Goal: Task Accomplishment & Management: Use online tool/utility

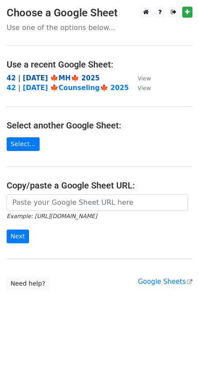
click at [41, 79] on strong "42 | [DATE] 🍁MH🍁 2025" at bounding box center [54, 78] width 94 height 8
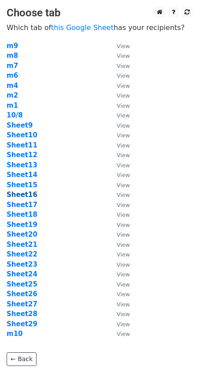
click at [29, 196] on strong "Sheet16" at bounding box center [22, 195] width 31 height 8
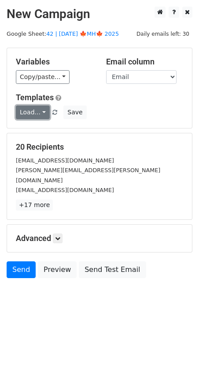
click at [34, 117] on link "Load..." at bounding box center [33, 112] width 34 height 14
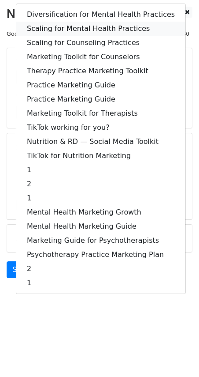
click at [89, 29] on link "Scaling for Mental Health Practices" at bounding box center [100, 29] width 169 height 14
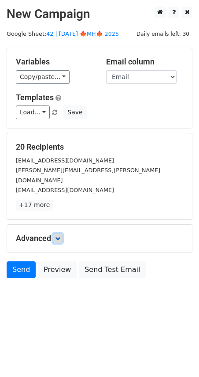
click at [60, 236] on icon at bounding box center [57, 238] width 5 height 5
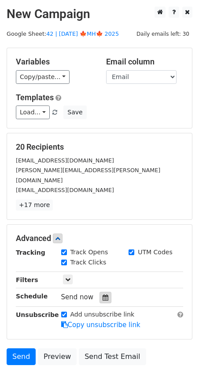
click at [102, 292] on div at bounding box center [106, 297] width 12 height 11
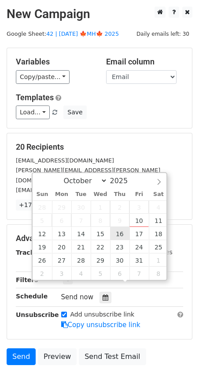
type input "2025-10-16 12:00"
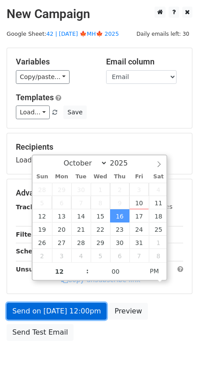
click at [61, 311] on link "Send on Oct 16 at 12:00pm" at bounding box center [57, 311] width 100 height 17
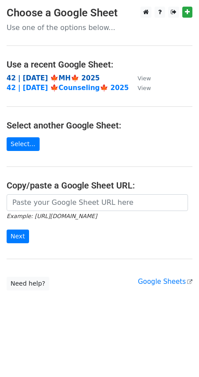
click at [58, 77] on strong "42 | [DATE] 🍁MH🍁 2025" at bounding box center [54, 78] width 94 height 8
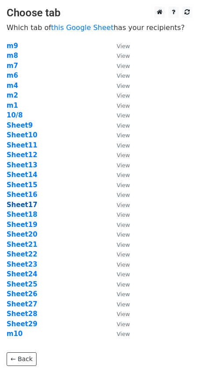
click at [23, 201] on strong "Sheet17" at bounding box center [22, 205] width 31 height 8
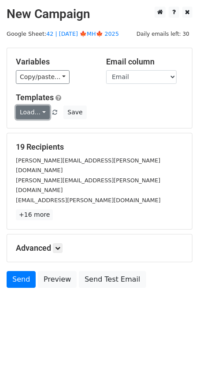
click at [32, 108] on link "Load..." at bounding box center [33, 112] width 34 height 14
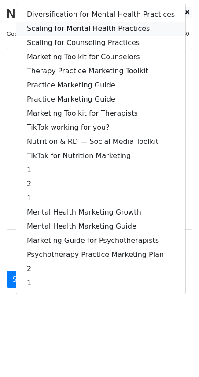
click at [81, 30] on link "Scaling for Mental Health Practices" at bounding box center [100, 29] width 169 height 14
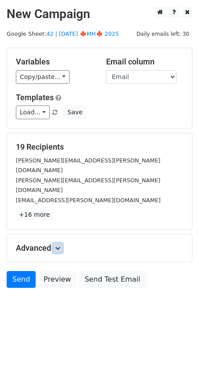
click at [60, 245] on icon at bounding box center [57, 247] width 5 height 5
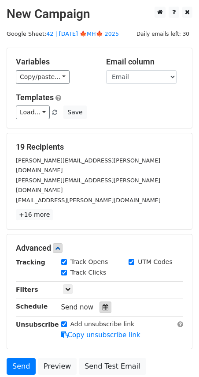
click at [103, 304] on icon at bounding box center [106, 307] width 6 height 6
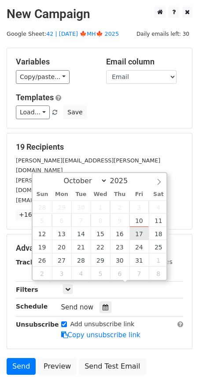
type input "2025-10-17 12:00"
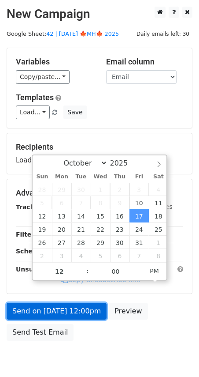
click at [69, 306] on link "Send on Oct 17 at 12:00pm" at bounding box center [57, 311] width 100 height 17
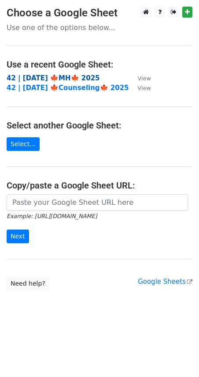
click at [77, 79] on strong "42 | [DATE] 🍁MH🍁 2025" at bounding box center [54, 78] width 94 height 8
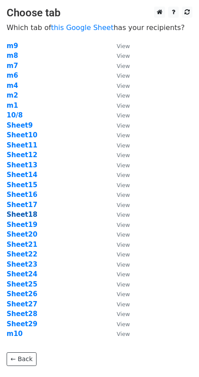
click at [30, 214] on strong "Sheet18" at bounding box center [22, 215] width 31 height 8
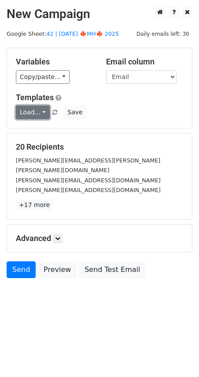
click at [37, 114] on link "Load..." at bounding box center [33, 112] width 34 height 14
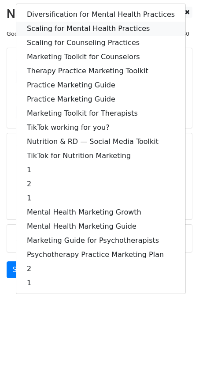
click at [89, 27] on link "Scaling for Mental Health Practices" at bounding box center [100, 29] width 169 height 14
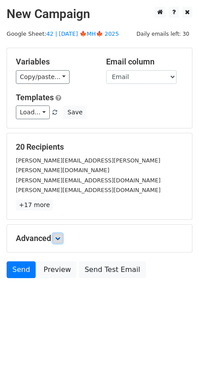
click at [58, 236] on icon at bounding box center [57, 238] width 5 height 5
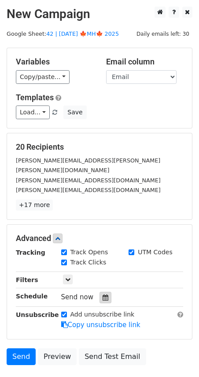
click at [103, 294] on icon at bounding box center [106, 297] width 6 height 6
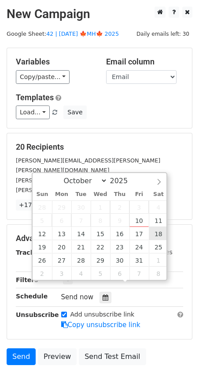
type input "2025-10-18 12:00"
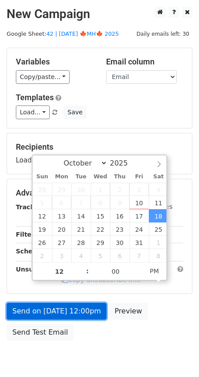
click at [78, 305] on link "Send on Oct 18 at 12:00pm" at bounding box center [57, 311] width 100 height 17
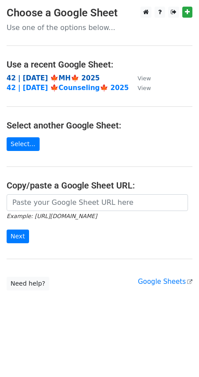
click at [45, 79] on strong "42 | [DATE] 🍁MH🍁 2025" at bounding box center [54, 78] width 94 height 8
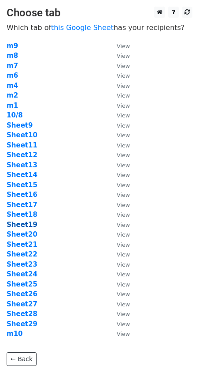
click at [29, 222] on strong "Sheet19" at bounding box center [22, 225] width 31 height 8
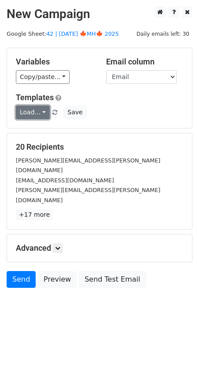
click at [36, 114] on link "Load..." at bounding box center [33, 112] width 34 height 14
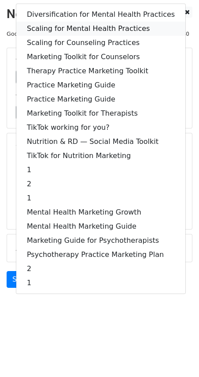
click at [75, 28] on link "Scaling for Mental Health Practices" at bounding box center [100, 29] width 169 height 14
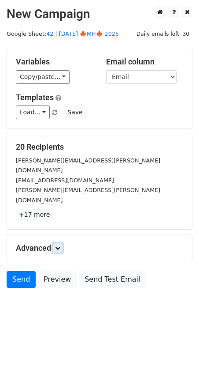
drag, startPoint x: 60, startPoint y: 226, endPoint x: 92, endPoint y: 262, distance: 47.8
click at [60, 245] on icon at bounding box center [57, 247] width 5 height 5
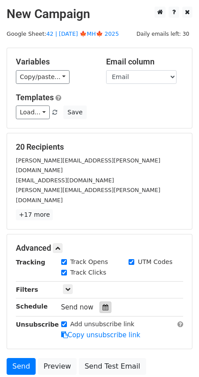
click at [103, 304] on icon at bounding box center [106, 307] width 6 height 6
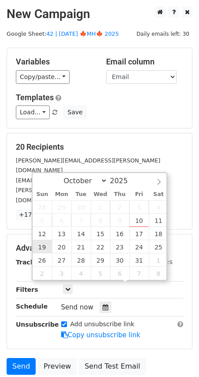
type input "2025-10-19 12:00"
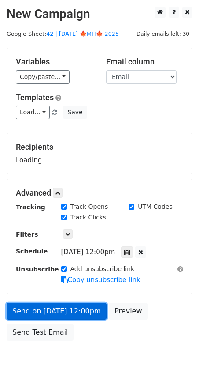
click at [39, 307] on link "Send on Oct 19 at 12:00pm" at bounding box center [57, 311] width 100 height 17
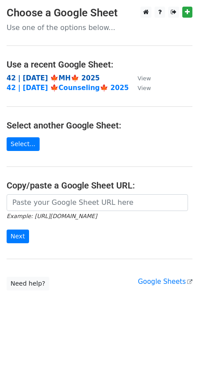
click at [62, 75] on strong "42 | [DATE] 🍁MH🍁 2025" at bounding box center [54, 78] width 94 height 8
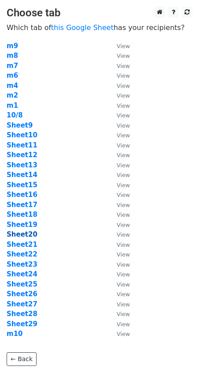
click at [25, 232] on strong "Sheet20" at bounding box center [22, 234] width 31 height 8
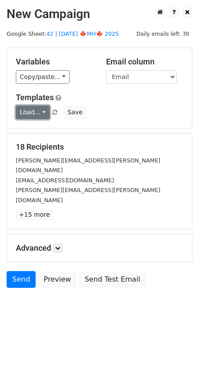
click at [26, 114] on link "Load..." at bounding box center [33, 112] width 34 height 14
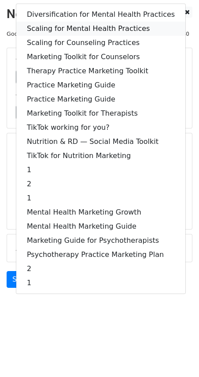
click at [75, 31] on link "Scaling for Mental Health Practices" at bounding box center [100, 29] width 169 height 14
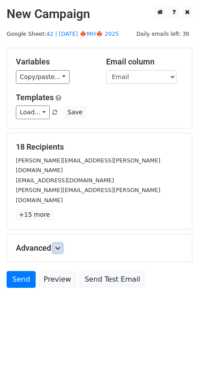
click at [63, 243] on link at bounding box center [58, 248] width 10 height 10
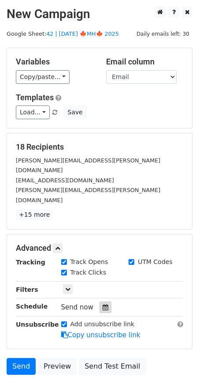
click at [100, 301] on div at bounding box center [106, 306] width 12 height 11
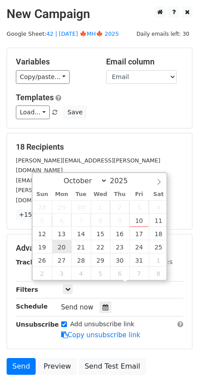
type input "2025-10-20 12:00"
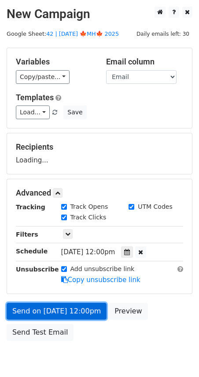
click at [61, 307] on link "Send on Oct 20 at 12:00pm" at bounding box center [57, 311] width 100 height 17
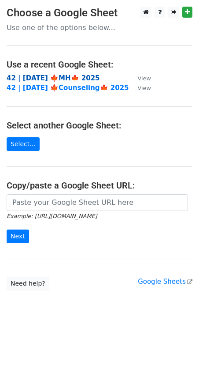
click at [53, 78] on strong "42 | [DATE] 🍁MH🍁 2025" at bounding box center [54, 78] width 94 height 8
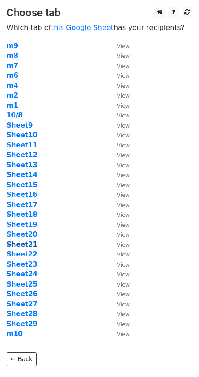
click at [21, 243] on strong "Sheet21" at bounding box center [22, 245] width 31 height 8
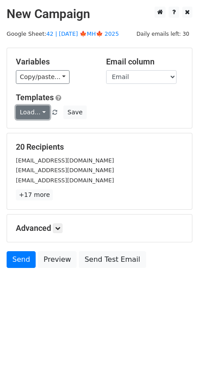
click at [27, 109] on link "Load..." at bounding box center [33, 112] width 34 height 14
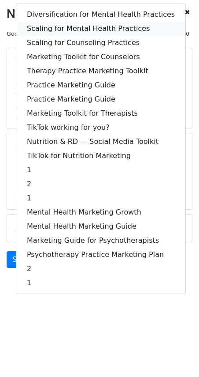
click at [87, 29] on link "Scaling for Mental Health Practices" at bounding box center [100, 29] width 169 height 14
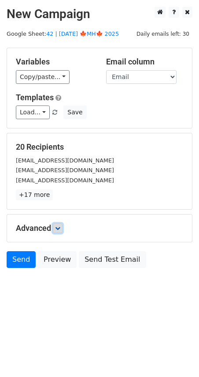
click at [59, 226] on icon at bounding box center [57, 228] width 5 height 5
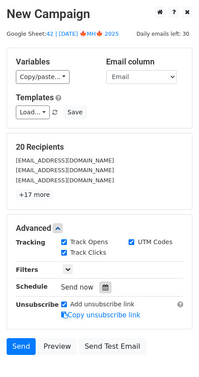
click at [104, 290] on div at bounding box center [106, 287] width 12 height 11
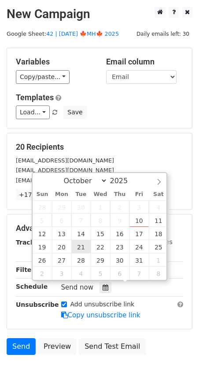
type input "2025-10-21 12:00"
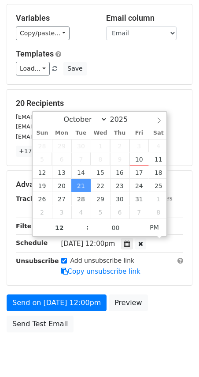
scroll to position [45, 0]
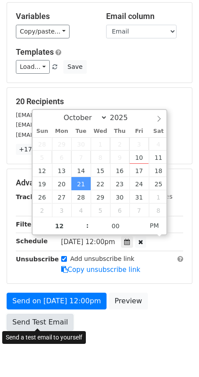
click at [42, 318] on link "Send Test Email" at bounding box center [40, 322] width 67 height 17
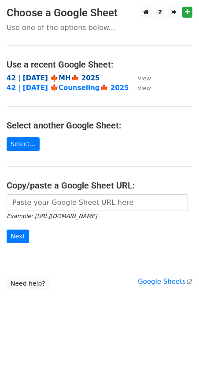
click at [67, 77] on strong "42 | [DATE] 🍁MH🍁 2025" at bounding box center [54, 78] width 94 height 8
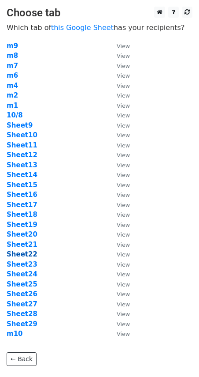
click at [30, 258] on strong "Sheet22" at bounding box center [22, 254] width 31 height 8
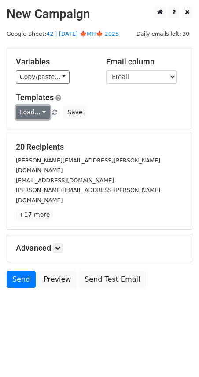
click at [35, 113] on link "Load..." at bounding box center [33, 112] width 34 height 14
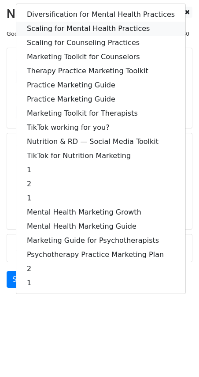
click at [82, 25] on link "Scaling for Mental Health Practices" at bounding box center [100, 29] width 169 height 14
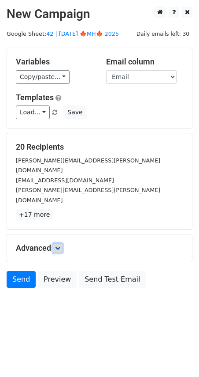
click at [57, 243] on link at bounding box center [58, 248] width 10 height 10
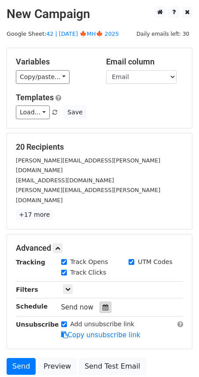
click at [100, 301] on div at bounding box center [106, 306] width 12 height 11
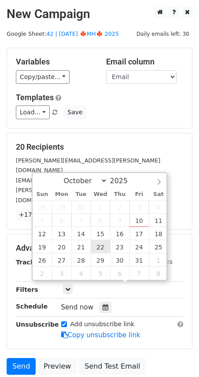
type input "2025-10-22 12:00"
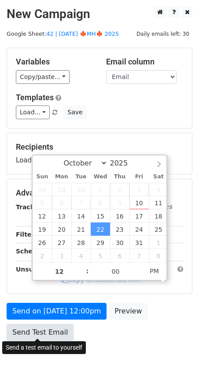
click at [50, 324] on link "Send Test Email" at bounding box center [40, 332] width 67 height 17
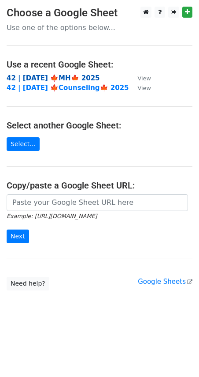
click at [67, 79] on strong "42 | [DATE] 🍁MH🍁 2025" at bounding box center [54, 78] width 94 height 8
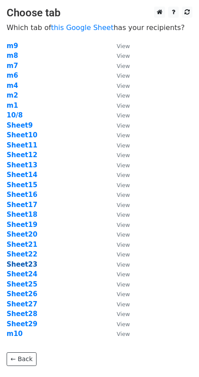
click at [22, 263] on strong "Sheet23" at bounding box center [22, 264] width 31 height 8
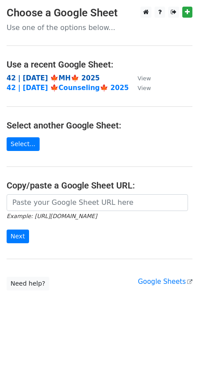
click at [59, 79] on strong "42 | [DATE] 🍁MH🍁 2025" at bounding box center [54, 78] width 94 height 8
click at [29, 75] on strong "42 | [DATE] 🍁MH🍁 2025" at bounding box center [54, 78] width 94 height 8
click at [56, 79] on strong "42 | [DATE] 🍁MH🍁 2025" at bounding box center [54, 78] width 94 height 8
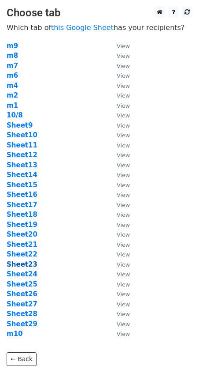
click at [25, 262] on strong "Sheet23" at bounding box center [22, 264] width 31 height 8
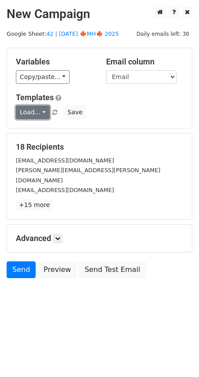
click at [32, 115] on link "Load..." at bounding box center [33, 112] width 34 height 14
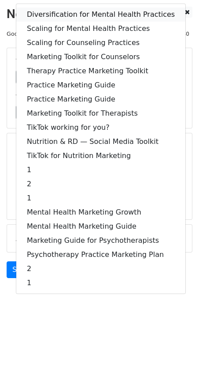
click at [91, 15] on link "Diversification for Mental Health Practices" at bounding box center [100, 15] width 169 height 14
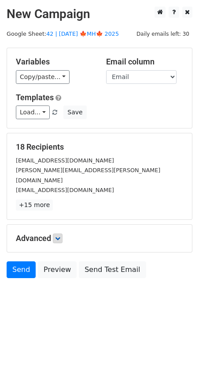
click at [64, 233] on h5 "Advanced" at bounding box center [100, 238] width 168 height 10
click at [60, 236] on icon at bounding box center [57, 238] width 5 height 5
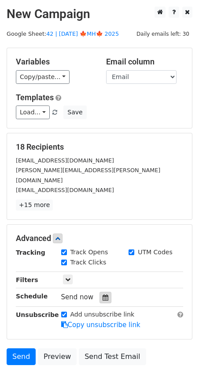
click at [100, 292] on div at bounding box center [106, 297] width 12 height 11
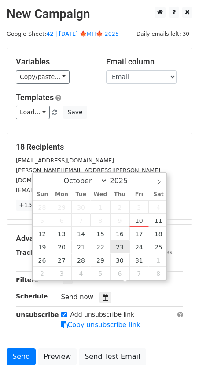
type input "2025-10-23 12:00"
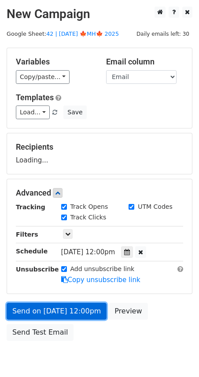
click at [48, 316] on link "Send on Oct 23 at 12:00pm" at bounding box center [57, 311] width 100 height 17
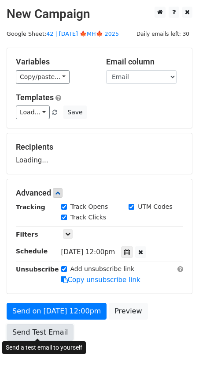
click at [48, 324] on link "Send Test Email" at bounding box center [40, 332] width 67 height 17
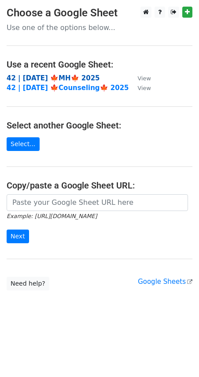
click at [67, 76] on strong "42 | [DATE] 🍁MH🍁 2025" at bounding box center [54, 78] width 94 height 8
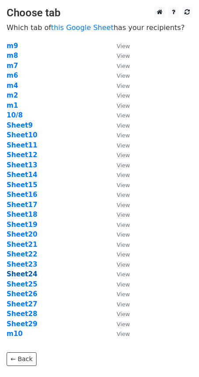
click at [23, 275] on strong "Sheet24" at bounding box center [22, 274] width 31 height 8
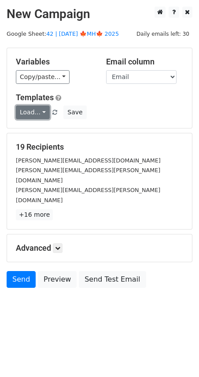
click at [32, 112] on link "Load..." at bounding box center [33, 112] width 34 height 14
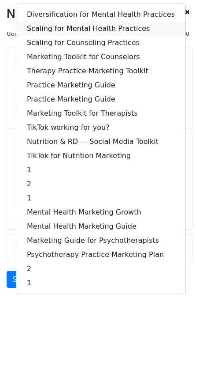
click at [105, 31] on link "Scaling for Mental Health Practices" at bounding box center [100, 29] width 169 height 14
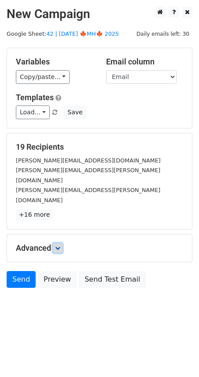
click at [57, 243] on link at bounding box center [58, 248] width 10 height 10
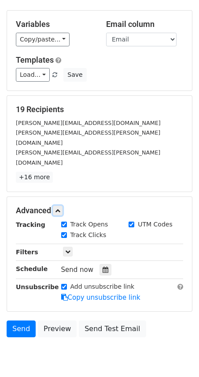
scroll to position [51, 0]
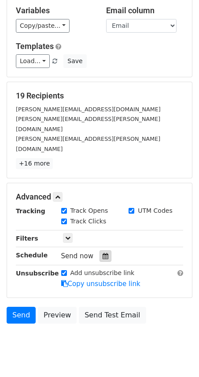
click at [106, 250] on div at bounding box center [106, 255] width 12 height 11
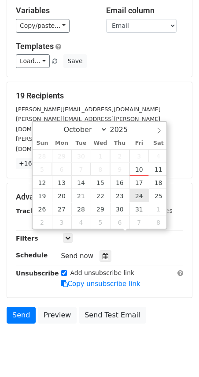
type input "2025-10-24 12:00"
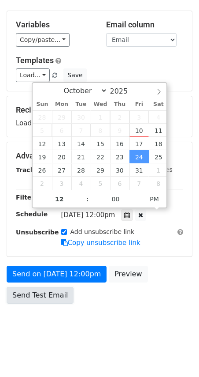
click at [43, 288] on link "Send Test Email" at bounding box center [40, 295] width 67 height 17
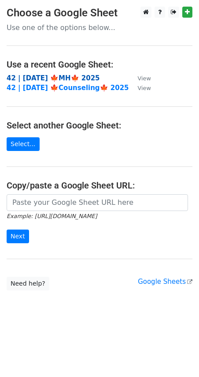
click at [63, 79] on strong "42 | [DATE] 🍁MH🍁 2025" at bounding box center [54, 78] width 94 height 8
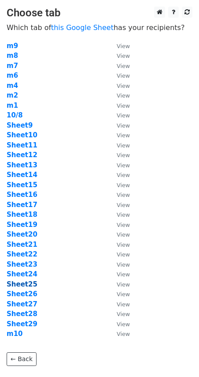
click at [29, 285] on strong "Sheet25" at bounding box center [22, 284] width 31 height 8
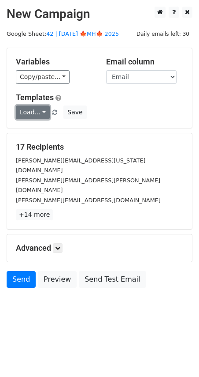
click at [36, 112] on link "Load..." at bounding box center [33, 112] width 34 height 14
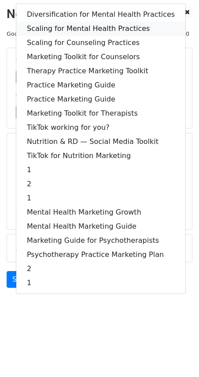
click at [70, 23] on link "Scaling for Mental Health Practices" at bounding box center [100, 29] width 169 height 14
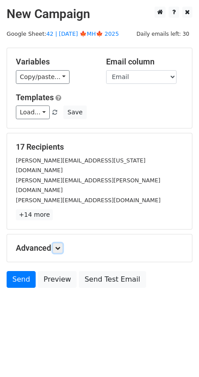
drag, startPoint x: 56, startPoint y: 226, endPoint x: 70, endPoint y: 238, distance: 18.4
click at [56, 243] on link at bounding box center [58, 248] width 10 height 10
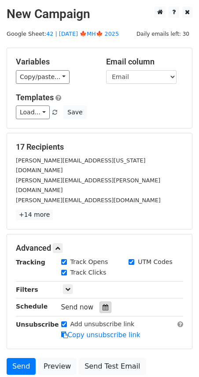
click at [100, 301] on div at bounding box center [106, 306] width 12 height 11
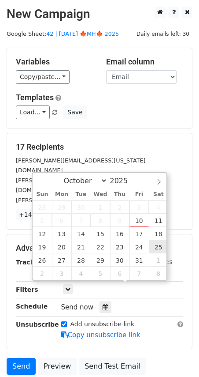
type input "2025-10-25 12:00"
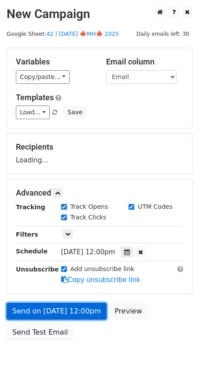
click at [74, 303] on link "Send on Oct 25 at 12:00pm" at bounding box center [57, 311] width 100 height 17
click at [67, 308] on link "Send on Oct 25 at 12:00pm" at bounding box center [57, 311] width 100 height 17
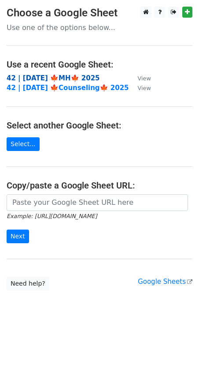
click at [64, 76] on strong "42 | [DATE] 🍁MH🍁 2025" at bounding box center [54, 78] width 94 height 8
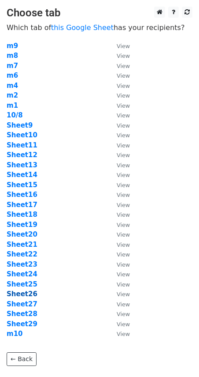
click at [24, 296] on strong "Sheet26" at bounding box center [22, 294] width 31 height 8
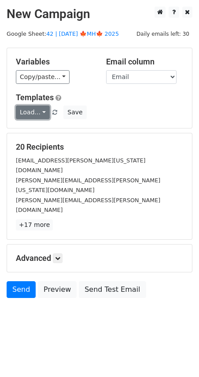
click at [32, 115] on link "Load..." at bounding box center [33, 112] width 34 height 14
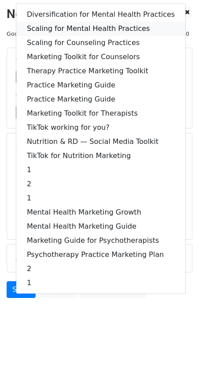
click at [75, 25] on link "Scaling for Mental Health Practices" at bounding box center [100, 29] width 169 height 14
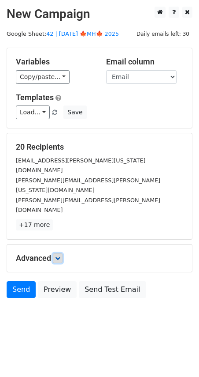
click at [56, 253] on link at bounding box center [58, 258] width 10 height 10
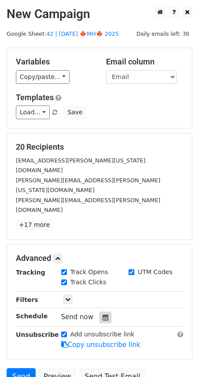
click at [103, 314] on icon at bounding box center [106, 317] width 6 height 6
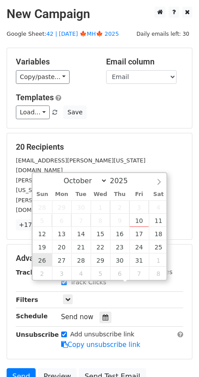
type input "[DATE] 12:00"
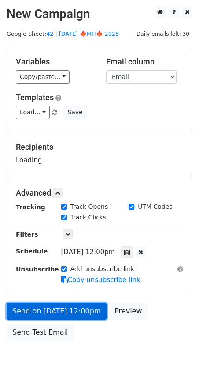
click at [49, 311] on link "Send on Oct 26 at 12:00pm" at bounding box center [57, 311] width 100 height 17
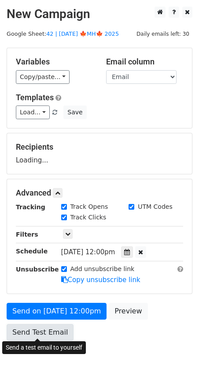
click at [56, 335] on link "Send Test Email" at bounding box center [40, 332] width 67 height 17
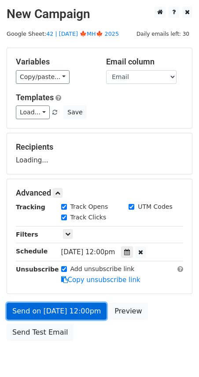
click at [30, 304] on link "Send on Oct 26 at 12:00pm" at bounding box center [57, 311] width 100 height 17
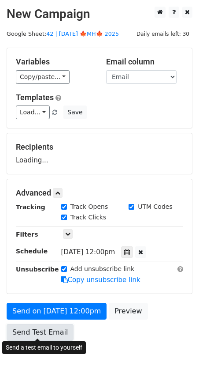
click at [28, 332] on link "Send Test Email" at bounding box center [40, 332] width 67 height 17
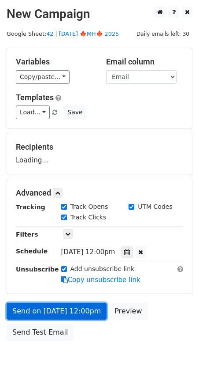
click at [36, 306] on link "Send on Oct 26 at 12:00pm" at bounding box center [57, 311] width 100 height 17
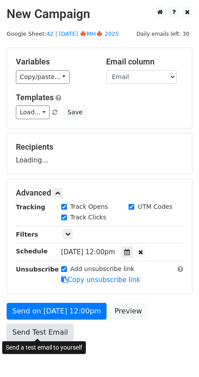
click at [47, 336] on link "Send Test Email" at bounding box center [40, 332] width 67 height 17
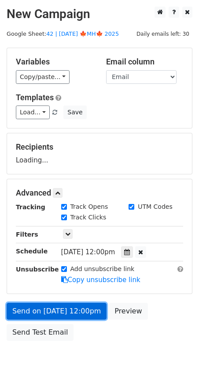
click at [55, 305] on link "Send on Oct 26 at 12:00pm" at bounding box center [57, 311] width 100 height 17
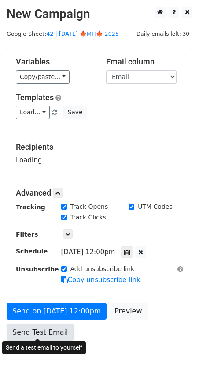
click at [45, 336] on link "Send Test Email" at bounding box center [40, 332] width 67 height 17
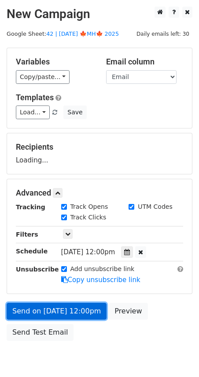
click at [55, 307] on link "Send on Oct 26 at 12:00pm" at bounding box center [57, 311] width 100 height 17
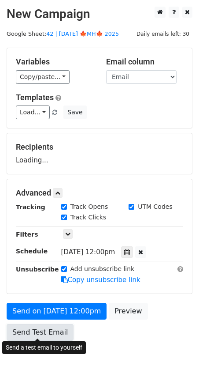
click at [45, 327] on link "Send Test Email" at bounding box center [40, 332] width 67 height 17
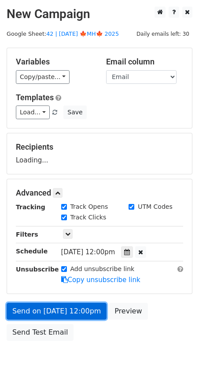
click at [49, 310] on link "Send on Oct 26 at 12:00pm" at bounding box center [57, 311] width 100 height 17
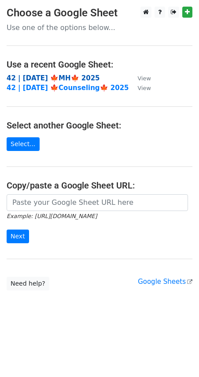
click at [51, 76] on strong "42 | [DATE] 🍁MH🍁 2025" at bounding box center [54, 78] width 94 height 8
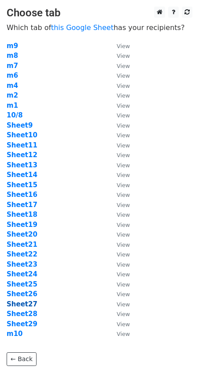
click at [14, 300] on strong "Sheet27" at bounding box center [22, 304] width 31 height 8
click at [15, 303] on strong "Sheet27" at bounding box center [22, 304] width 31 height 8
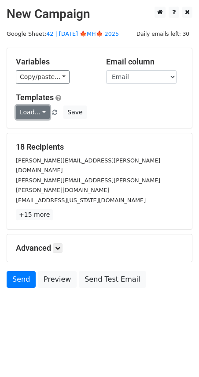
click at [36, 110] on link "Load..." at bounding box center [33, 112] width 34 height 14
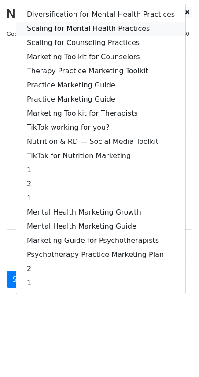
click at [81, 28] on link "Scaling for Mental Health Practices" at bounding box center [100, 29] width 169 height 14
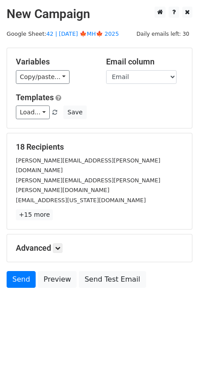
click at [53, 243] on h5 "Advanced" at bounding box center [100, 248] width 168 height 10
click at [60, 245] on icon at bounding box center [57, 247] width 5 height 5
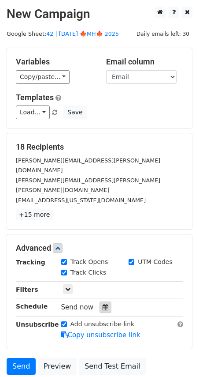
click at [103, 304] on icon at bounding box center [106, 307] width 6 height 6
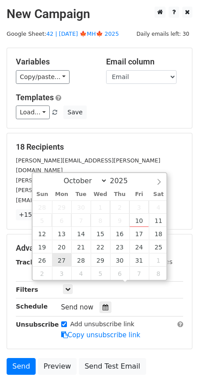
type input "[DATE] 12:00"
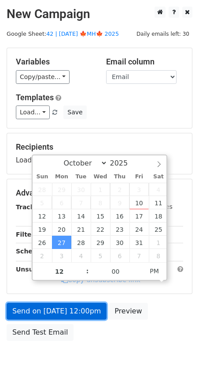
click at [58, 312] on link "Send on [DATE] 12:00pm" at bounding box center [57, 311] width 100 height 17
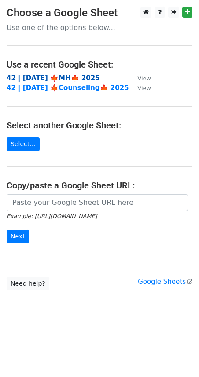
click at [62, 76] on strong "42 | OCT 8 🍁MH🍁 2025" at bounding box center [54, 78] width 94 height 8
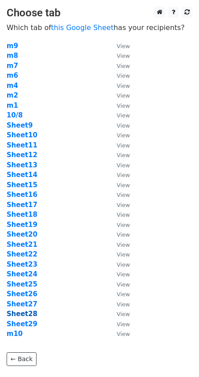
click at [27, 311] on strong "Sheet28" at bounding box center [22, 314] width 31 height 8
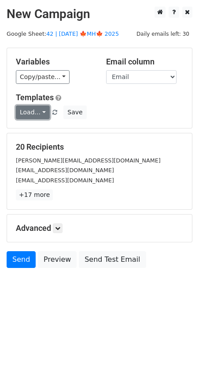
click at [20, 108] on link "Load..." at bounding box center [33, 112] width 34 height 14
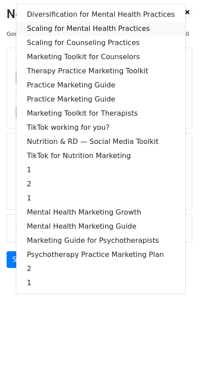
click at [88, 29] on link "Scaling for Mental Health Practices" at bounding box center [100, 29] width 169 height 14
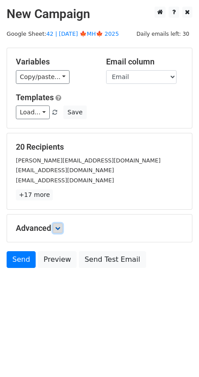
click at [58, 229] on icon at bounding box center [57, 228] width 5 height 5
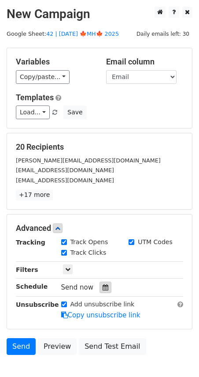
click at [103, 286] on icon at bounding box center [106, 287] width 6 height 6
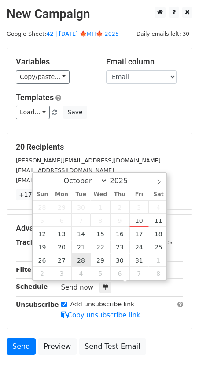
type input "2025-10-28 12:00"
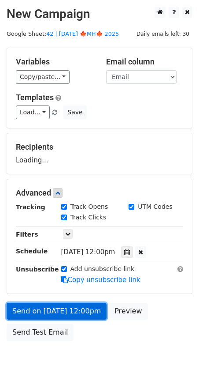
click at [59, 312] on link "Send on Oct 28 at 12:00pm" at bounding box center [57, 311] width 100 height 17
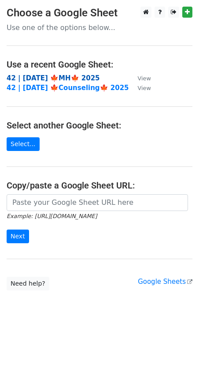
click at [66, 76] on strong "42 | [DATE] 🍁MH🍁 2025" at bounding box center [54, 78] width 94 height 8
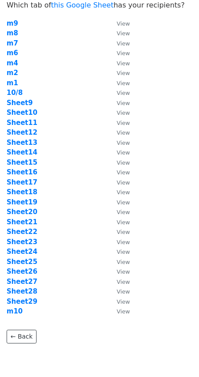
scroll to position [60, 0]
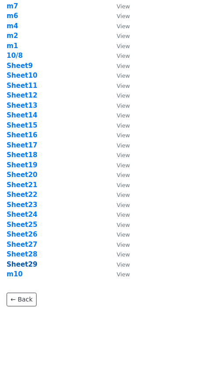
click at [27, 262] on strong "Sheet29" at bounding box center [22, 264] width 31 height 8
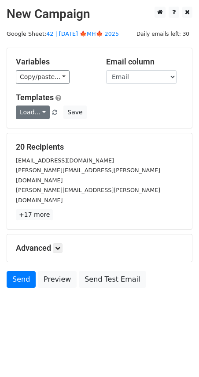
click at [38, 109] on link "Load..." at bounding box center [33, 112] width 34 height 14
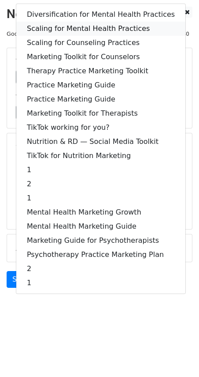
click at [88, 26] on link "Scaling for Mental Health Practices" at bounding box center [100, 29] width 169 height 14
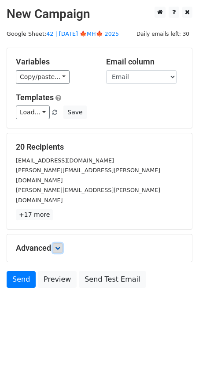
click at [56, 243] on link at bounding box center [58, 248] width 10 height 10
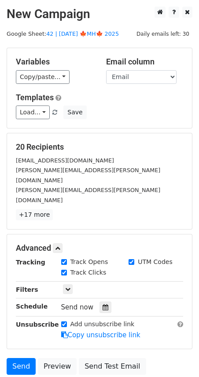
click at [103, 301] on div at bounding box center [106, 306] width 12 height 11
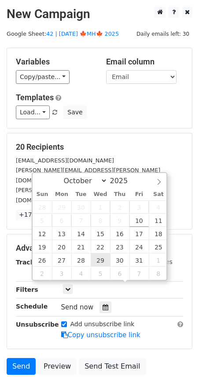
type input "[DATE] 12:00"
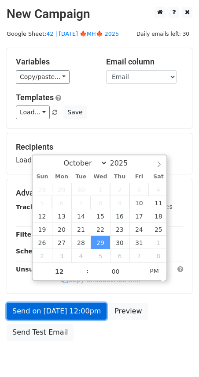
click at [80, 317] on link "Send on [DATE] 12:00pm" at bounding box center [57, 311] width 100 height 17
